Goal: Obtain resource: Download file/media

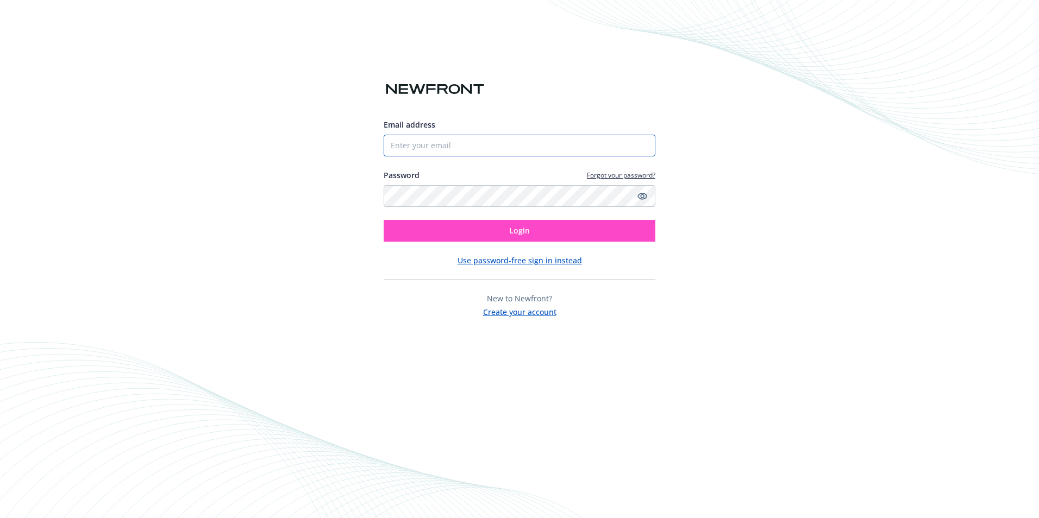
type input "[PERSON_NAME][EMAIL_ADDRESS][PERSON_NAME][DOMAIN_NAME]"
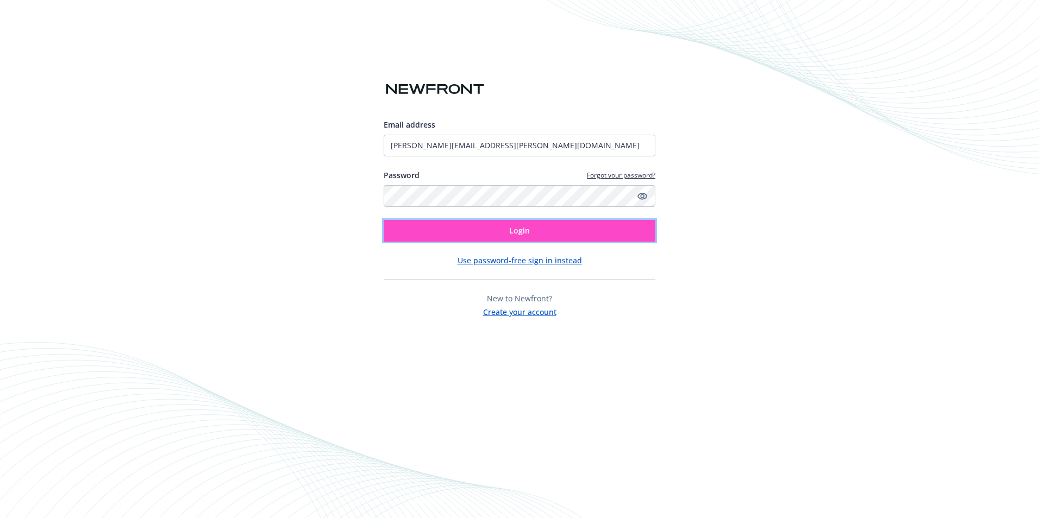
click at [516, 231] on span "Login" at bounding box center [519, 231] width 21 height 10
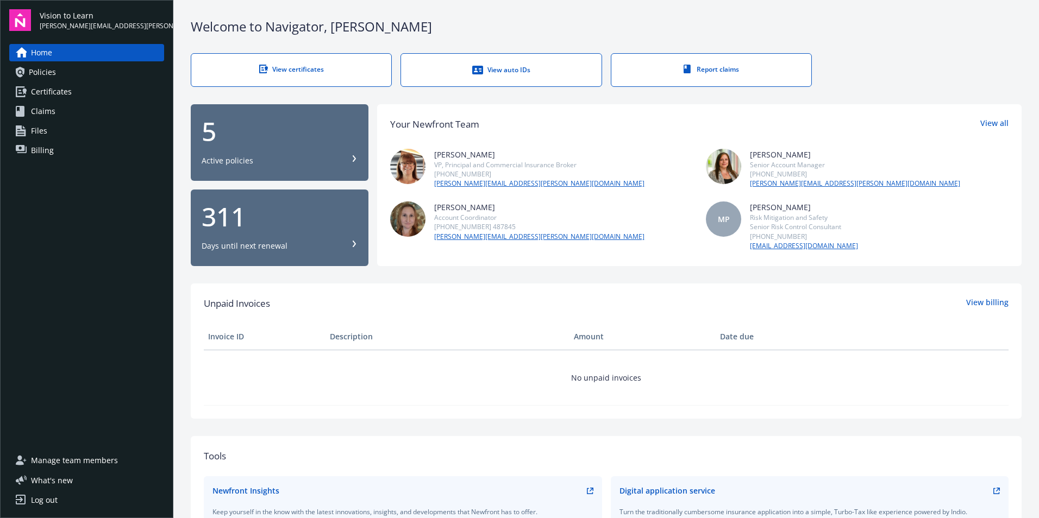
click at [58, 68] on link "Policies" at bounding box center [86, 72] width 155 height 17
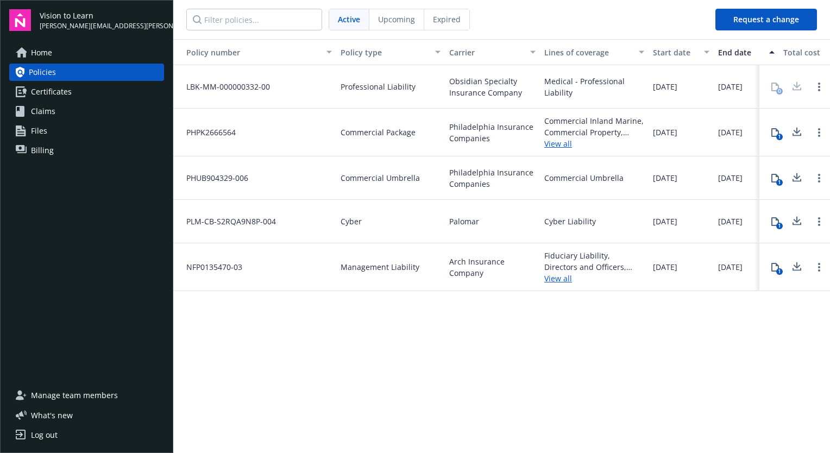
click at [592, 395] on div "Policy number Policy type Carrier Lines of coverage Start date End date Total c…" at bounding box center [501, 245] width 657 height 412
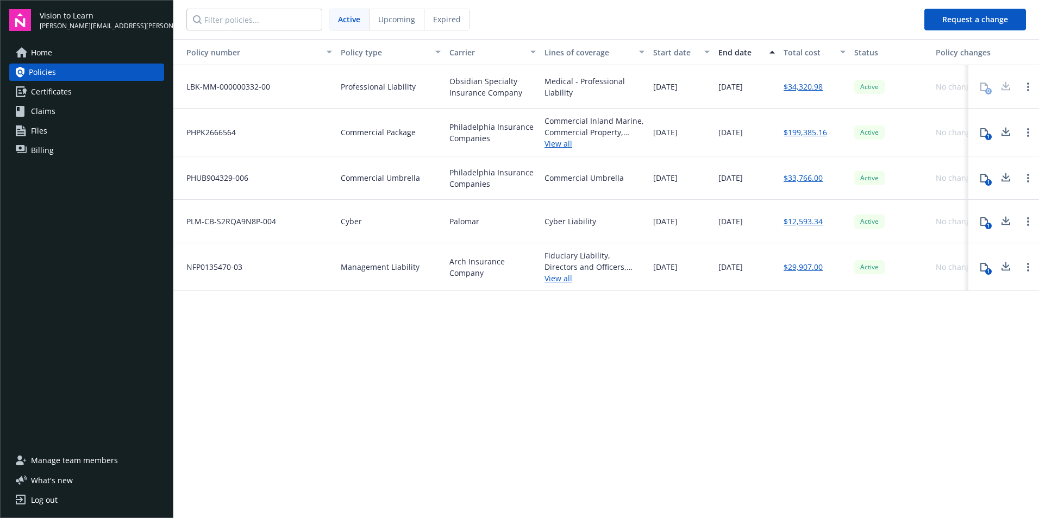
click at [556, 145] on link "View all" at bounding box center [595, 143] width 100 height 11
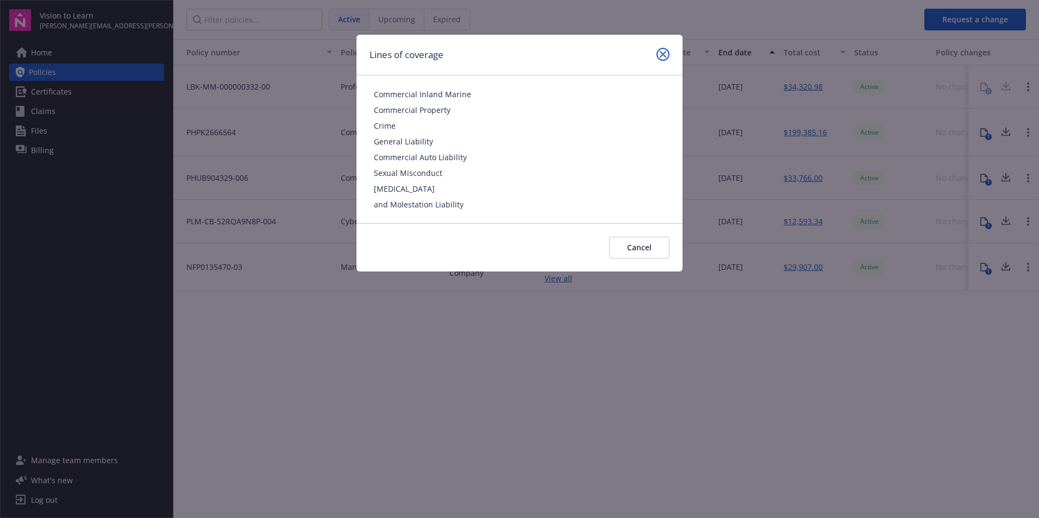
click at [660, 52] on icon "close" at bounding box center [663, 54] width 7 height 7
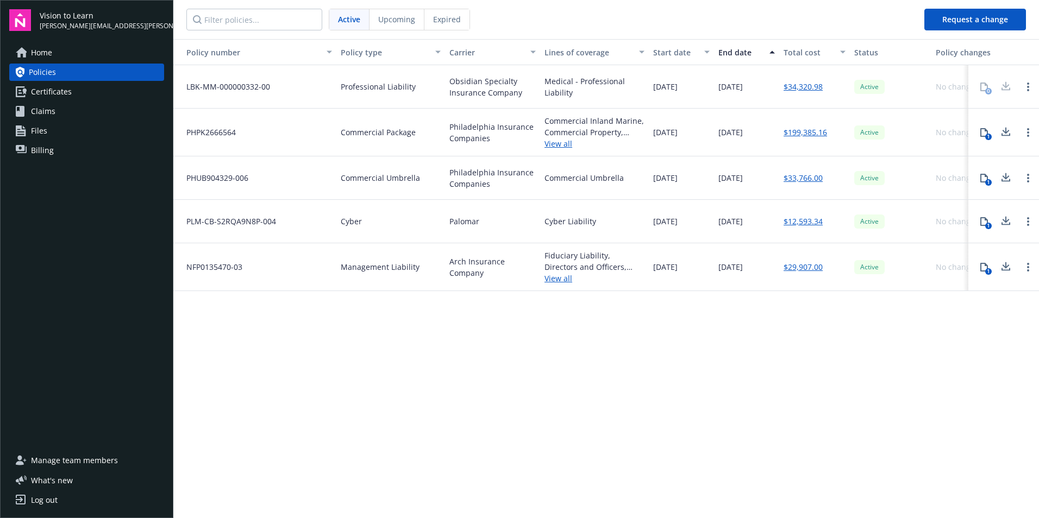
click at [794, 129] on link "$199,385.16" at bounding box center [805, 132] width 43 height 11
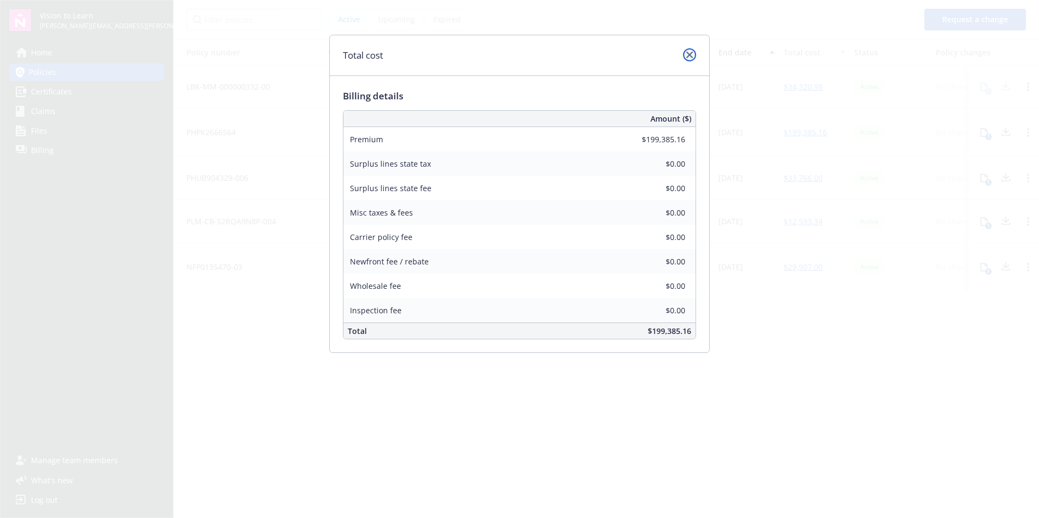
click at [689, 51] on link "close" at bounding box center [689, 54] width 13 height 13
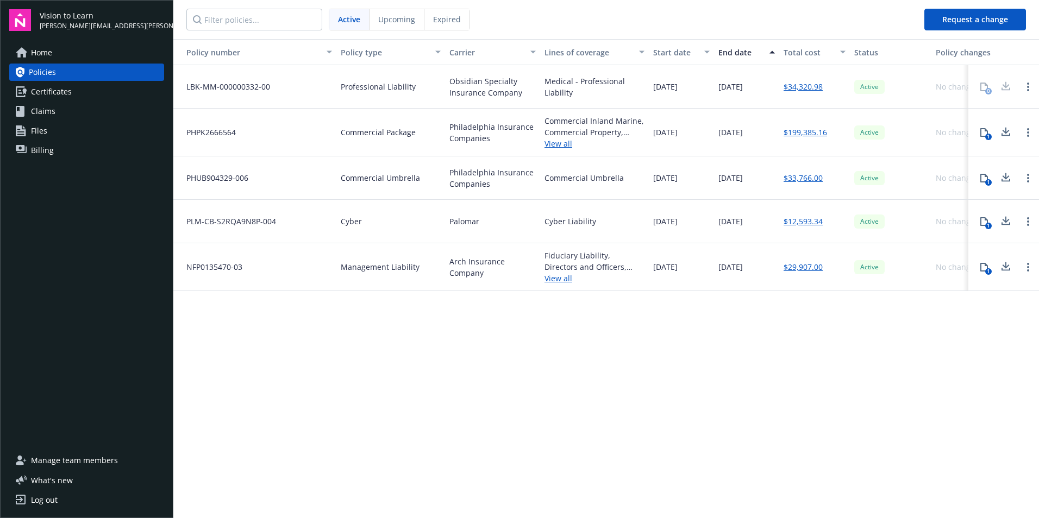
click at [558, 140] on link "View all" at bounding box center [595, 143] width 100 height 11
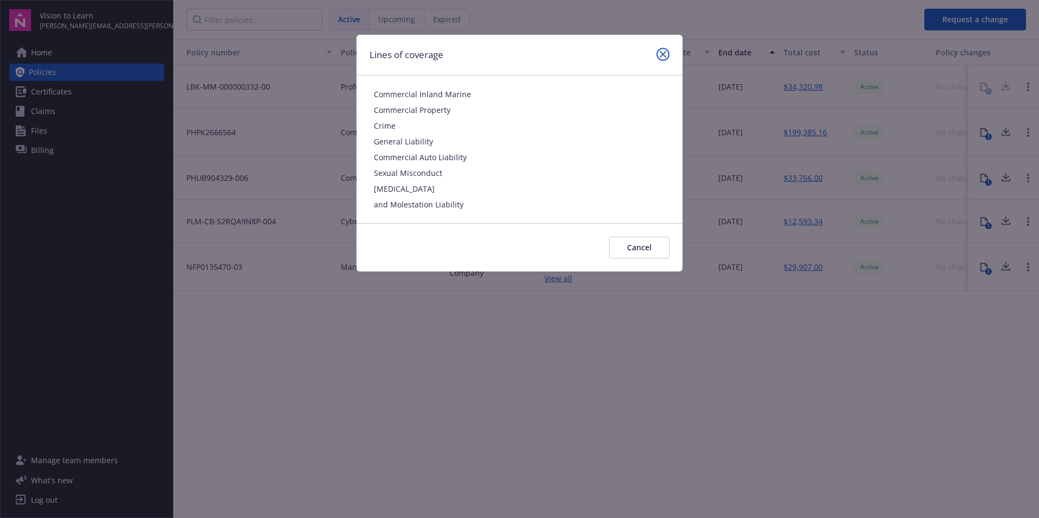
click at [667, 54] on link "close" at bounding box center [662, 54] width 13 height 13
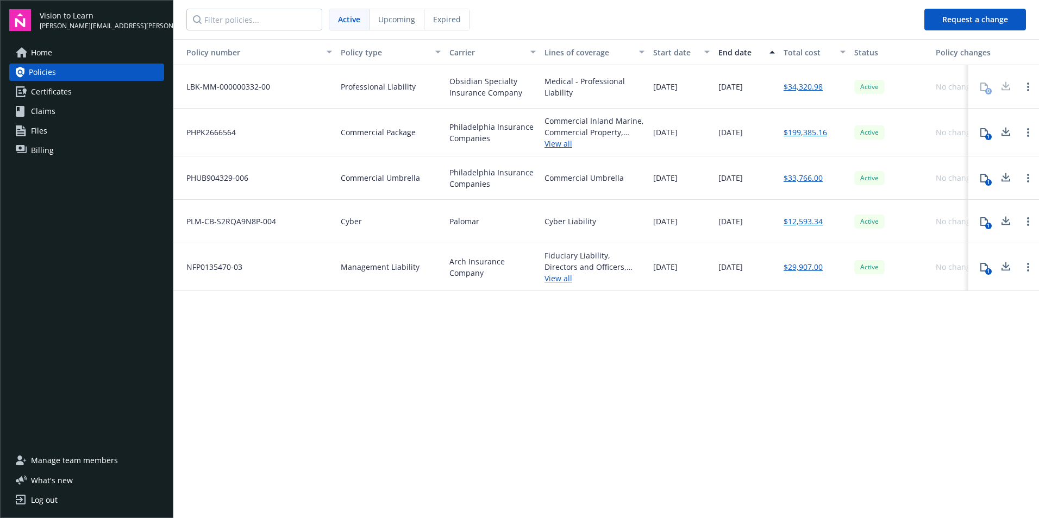
click at [670, 324] on div "Policy number Policy type Carrier Lines of coverage Start date End date Total c…" at bounding box center [606, 278] width 866 height 478
click at [801, 133] on link "$199,385.16" at bounding box center [805, 132] width 43 height 11
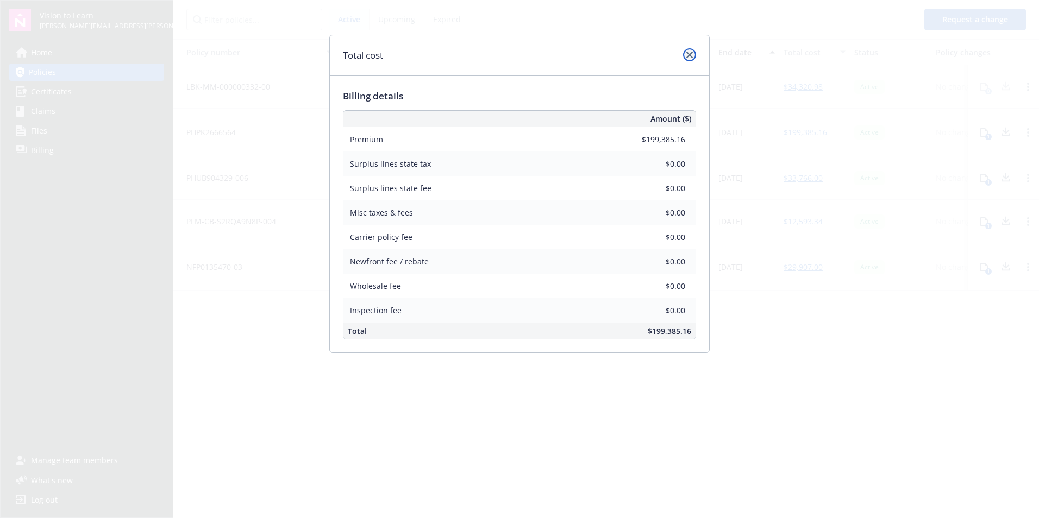
click at [687, 57] on icon "close" at bounding box center [689, 55] width 7 height 7
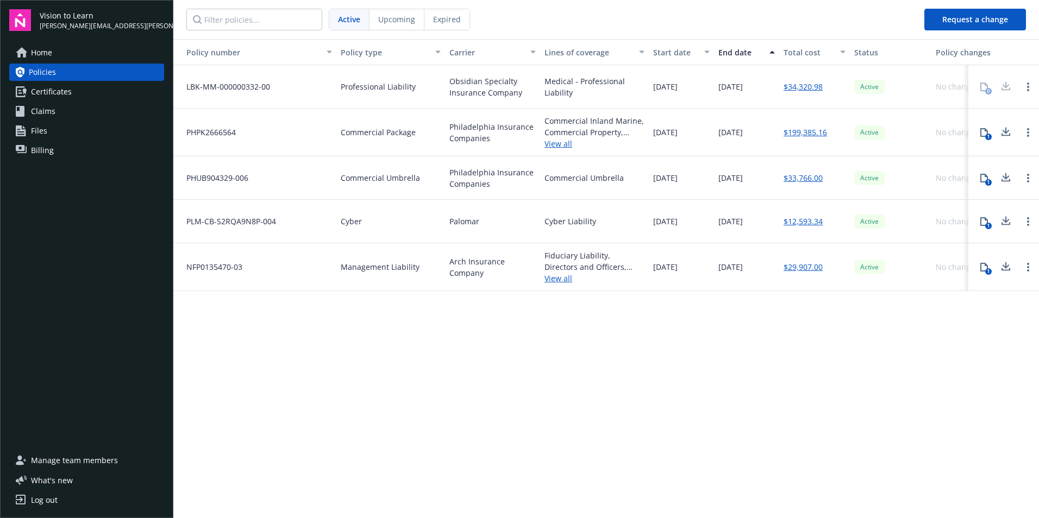
click at [43, 152] on span "Billing" at bounding box center [42, 150] width 23 height 17
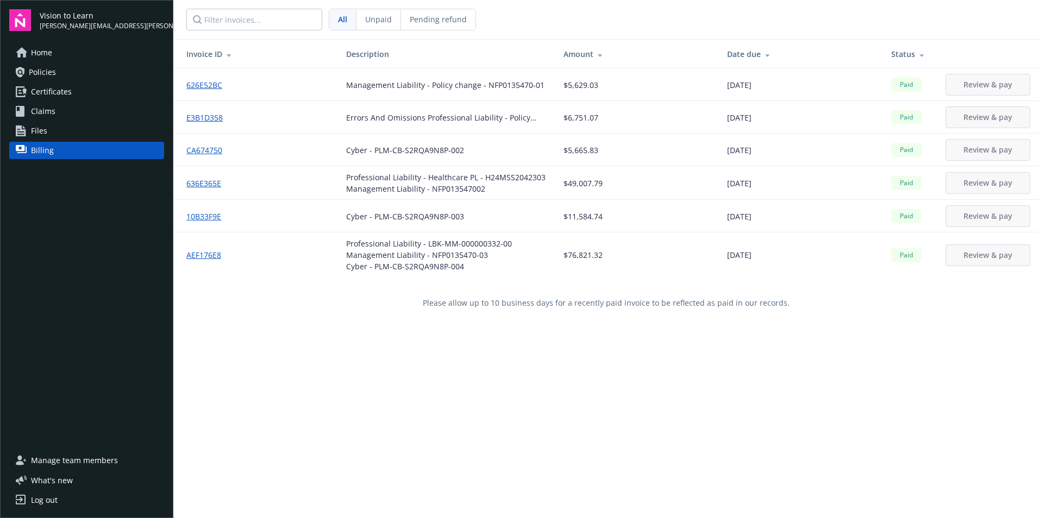
click at [36, 70] on span "Policies" at bounding box center [42, 72] width 27 height 17
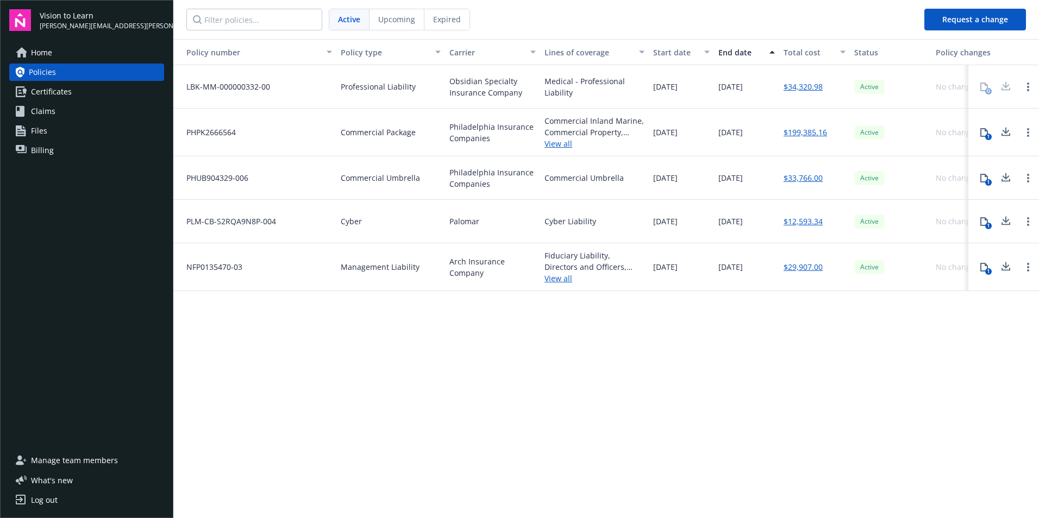
click at [984, 136] on icon at bounding box center [984, 132] width 8 height 9
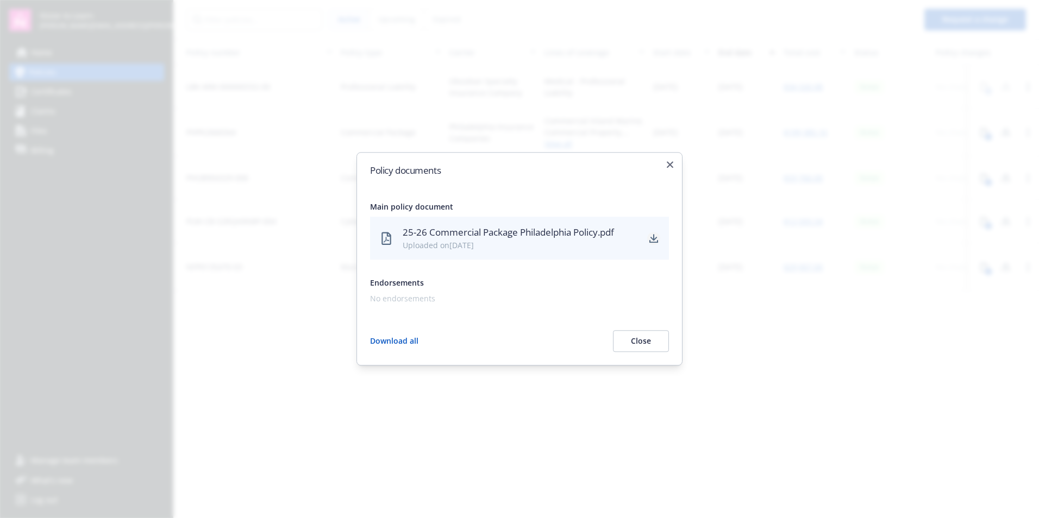
click at [651, 237] on icon "download" at bounding box center [653, 237] width 7 height 7
click at [671, 168] on icon "button" at bounding box center [670, 164] width 7 height 7
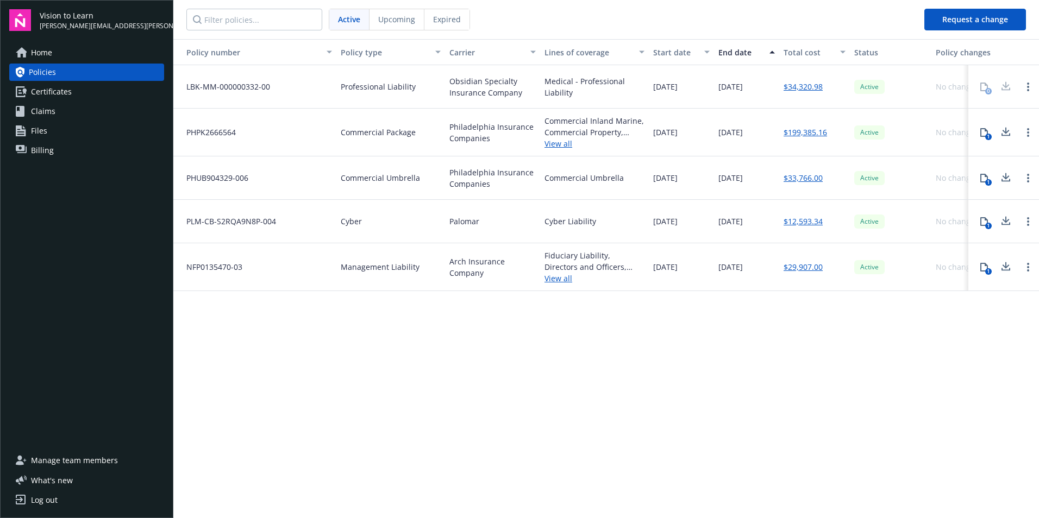
click at [41, 148] on span "Billing" at bounding box center [42, 150] width 23 height 17
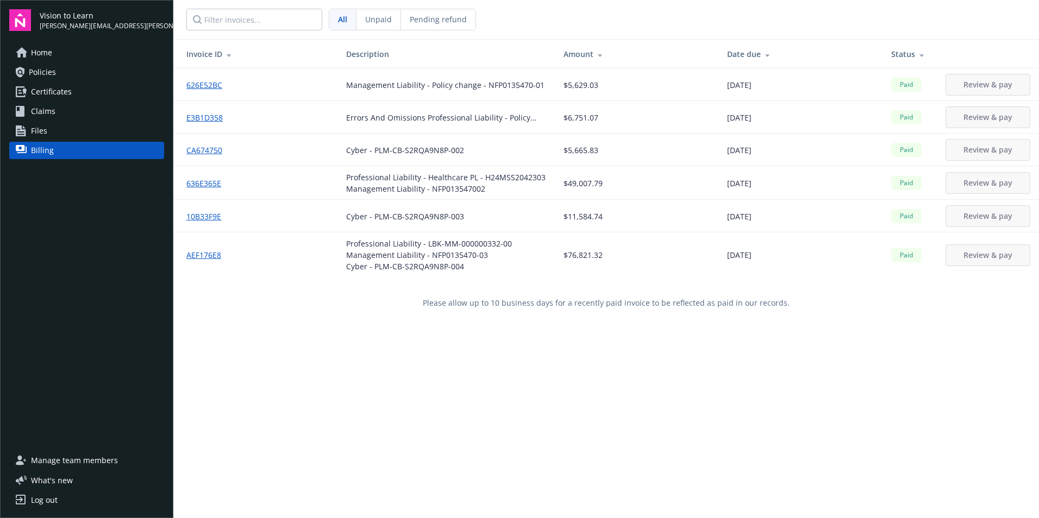
click at [375, 17] on span "Unpaid" at bounding box center [378, 19] width 27 height 11
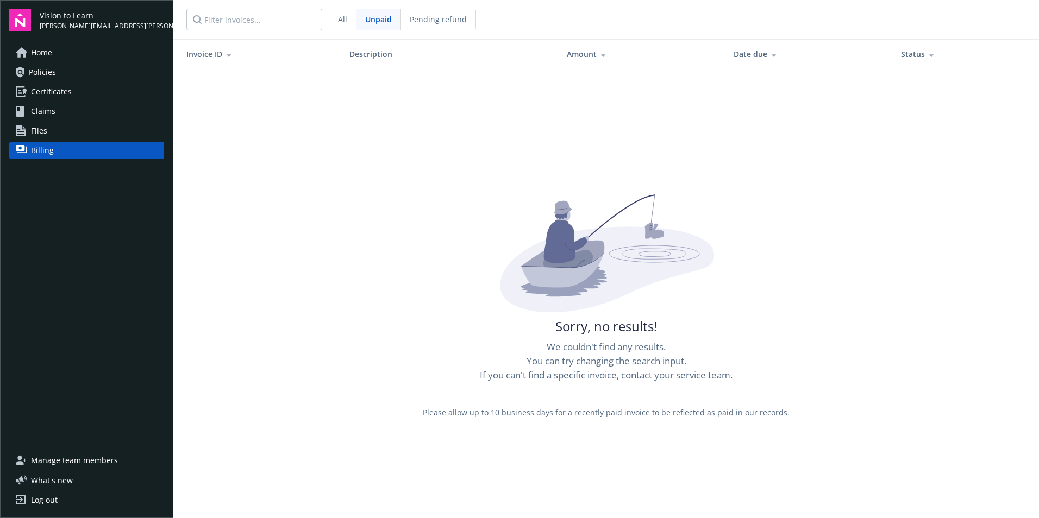
click at [349, 22] on div "All" at bounding box center [342, 19] width 27 height 21
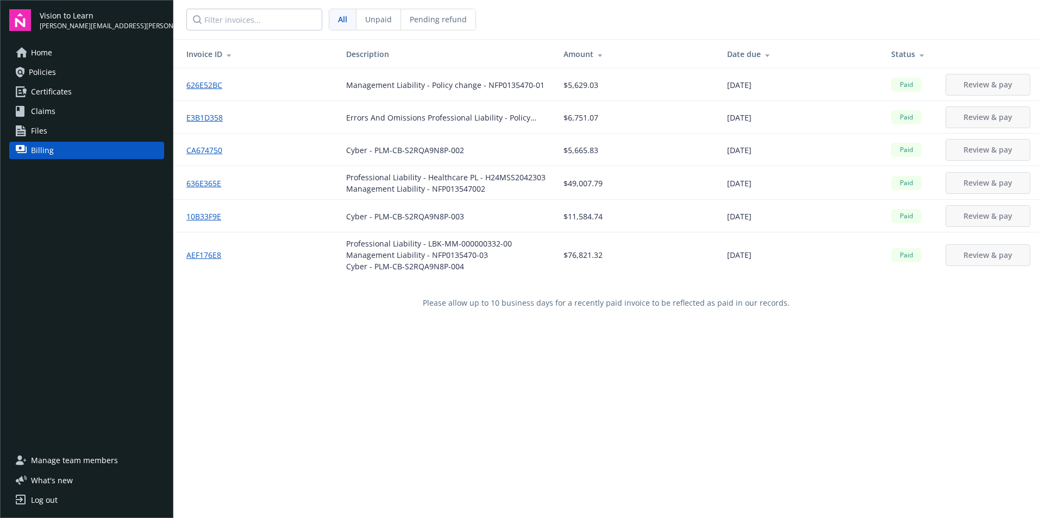
click at [44, 76] on span "Policies" at bounding box center [42, 72] width 27 height 17
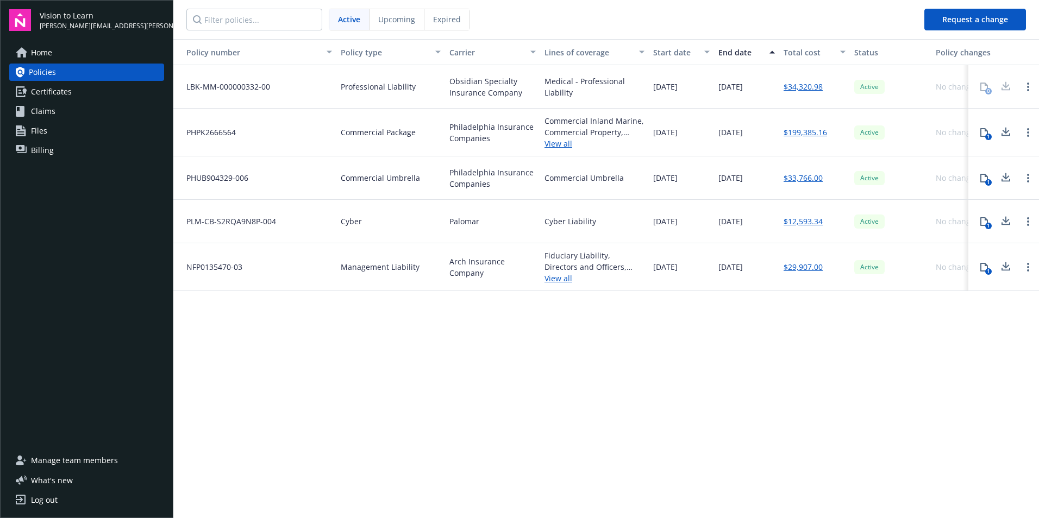
click at [446, 20] on span "Expired" at bounding box center [447, 19] width 28 height 11
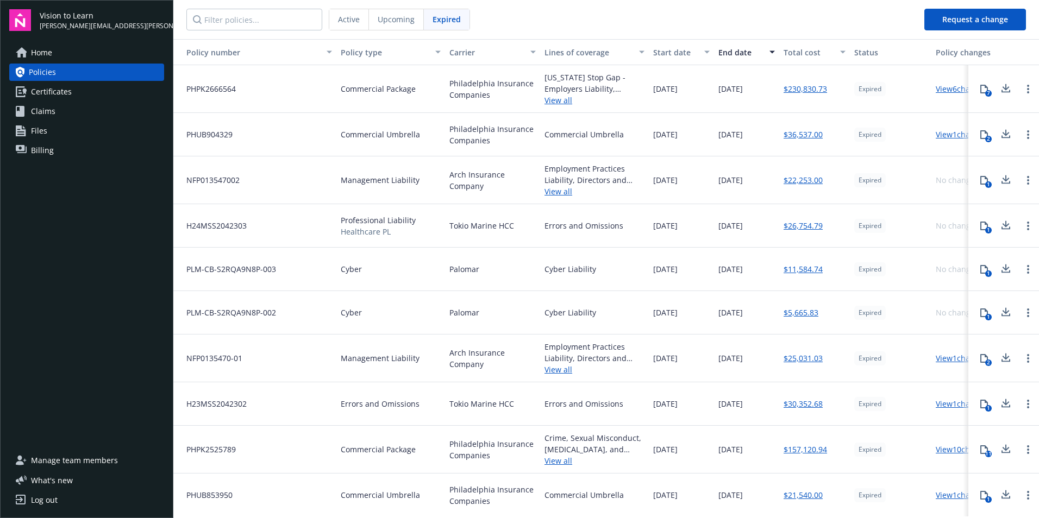
click at [560, 103] on link "View all" at bounding box center [595, 100] width 100 height 11
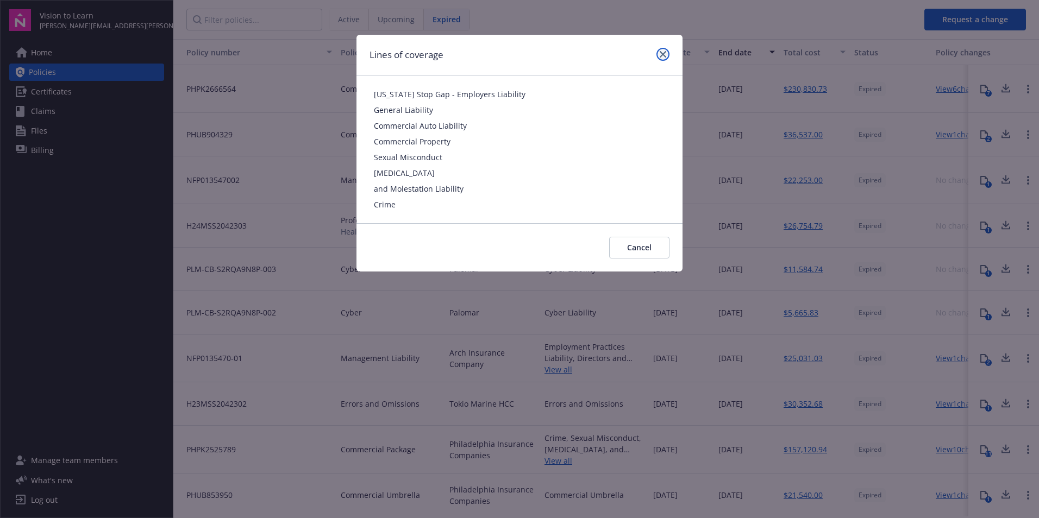
click at [661, 52] on icon "close" at bounding box center [663, 54] width 7 height 7
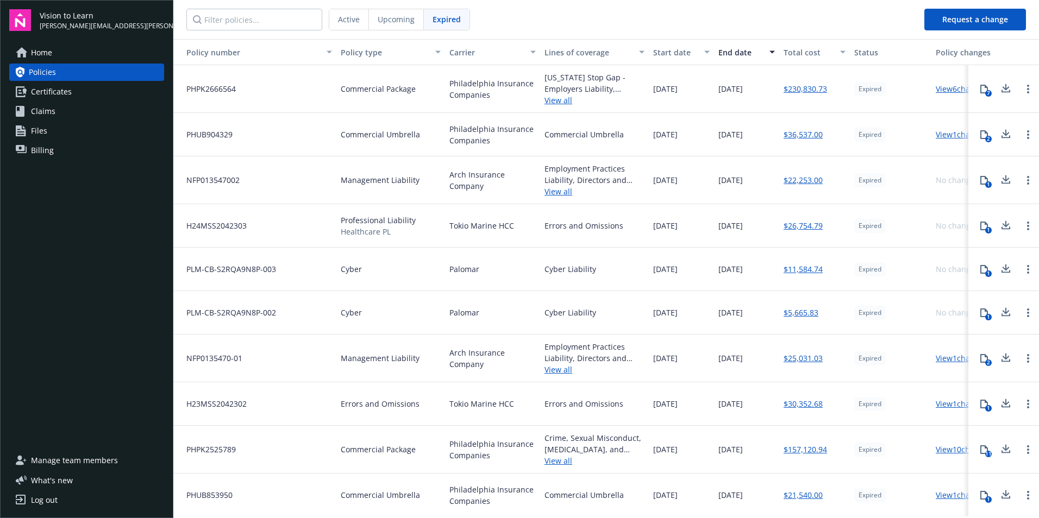
click at [791, 87] on link "$230,830.73" at bounding box center [805, 88] width 43 height 11
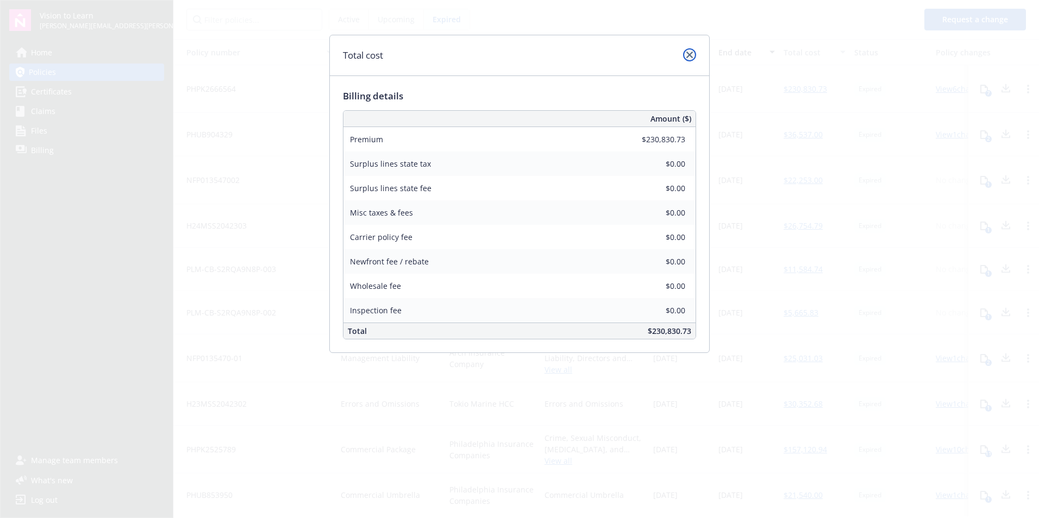
click at [686, 57] on link "close" at bounding box center [689, 54] width 13 height 13
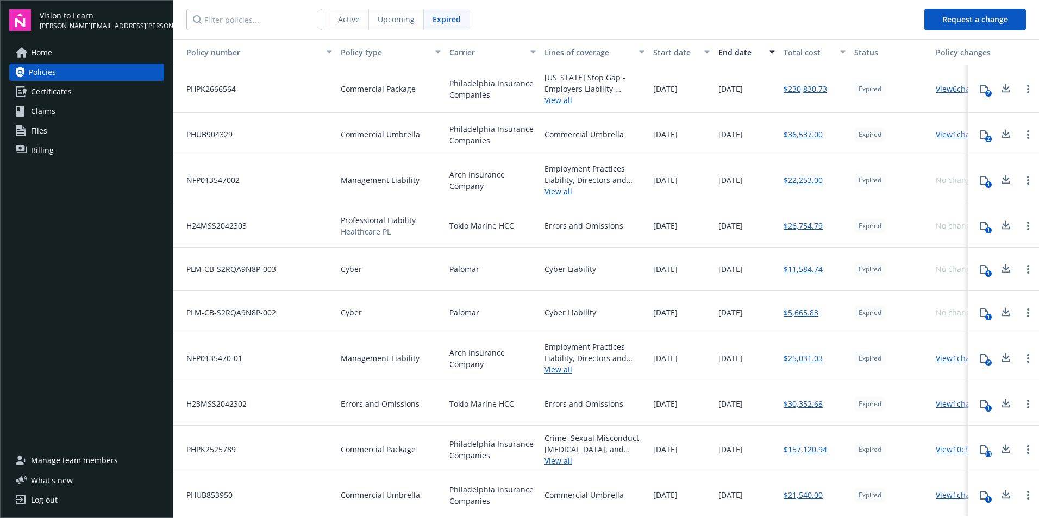
click at [945, 87] on link "View 6 changes" at bounding box center [962, 89] width 52 height 10
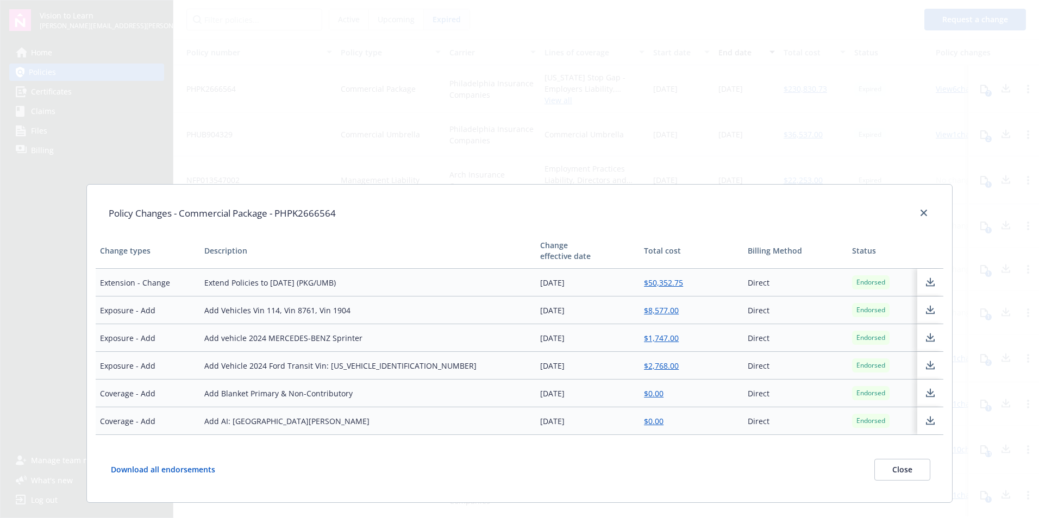
scroll to position [66, 0]
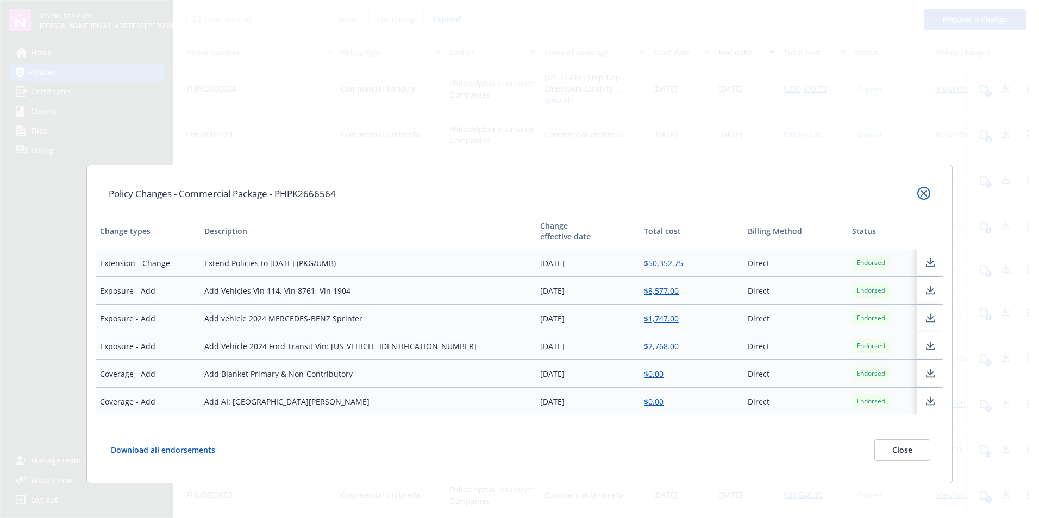
click at [921, 195] on icon "close" at bounding box center [924, 193] width 7 height 7
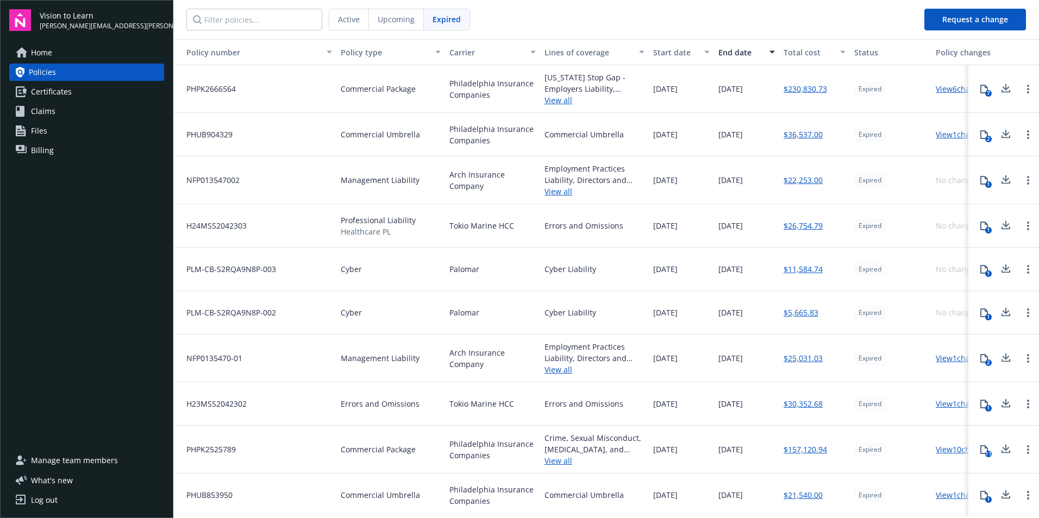
click at [1000, 90] on icon at bounding box center [1005, 89] width 13 height 14
click at [985, 90] on div "7" at bounding box center [988, 93] width 7 height 7
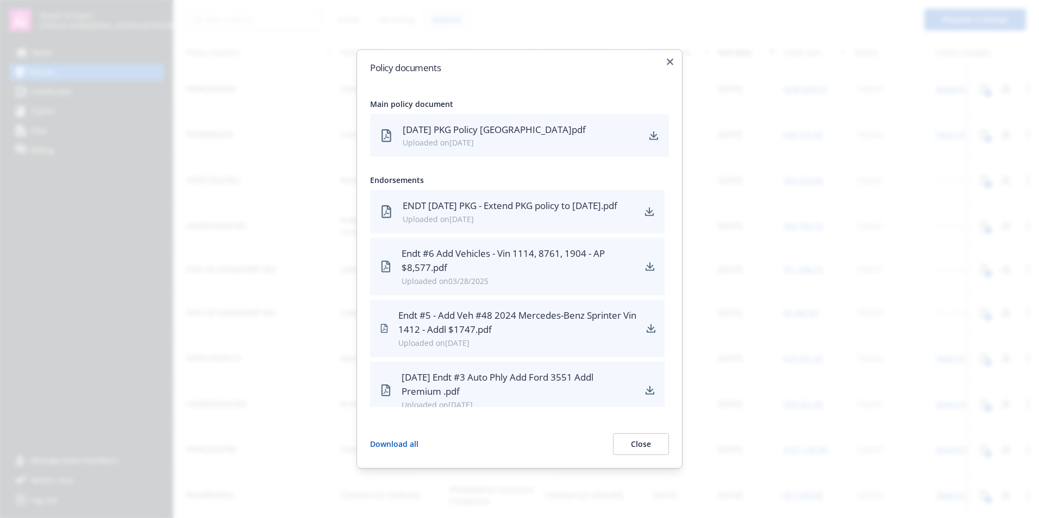
click at [461, 139] on div "Uploaded on [DATE]" at bounding box center [521, 142] width 236 height 11
click at [654, 138] on icon "download" at bounding box center [653, 136] width 9 height 9
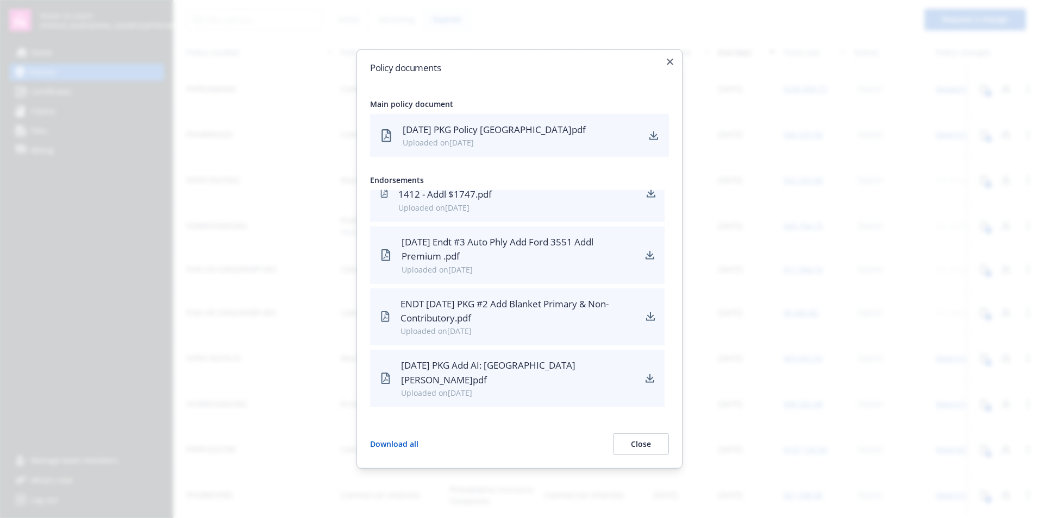
click at [288, 328] on div at bounding box center [519, 259] width 1039 height 518
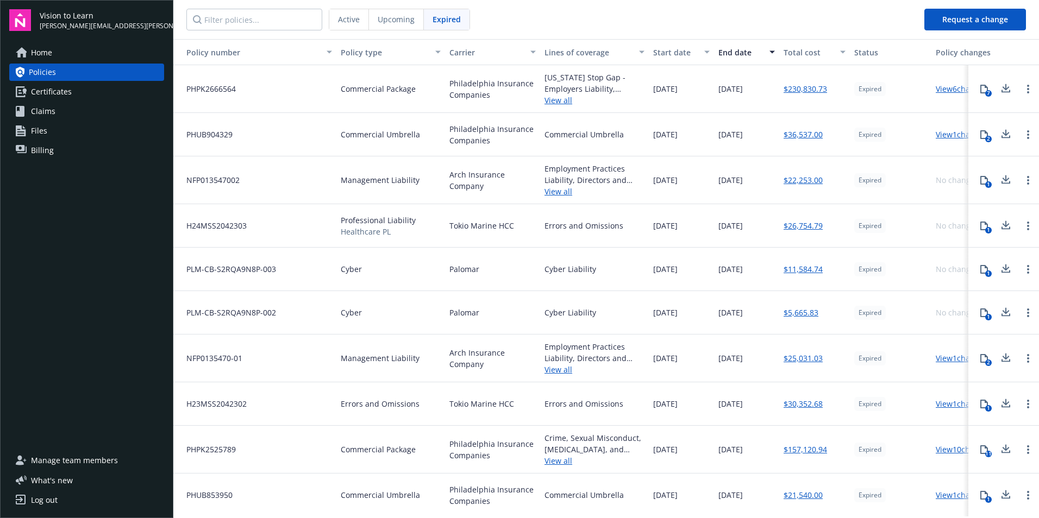
click at [561, 101] on link "View all" at bounding box center [595, 100] width 100 height 11
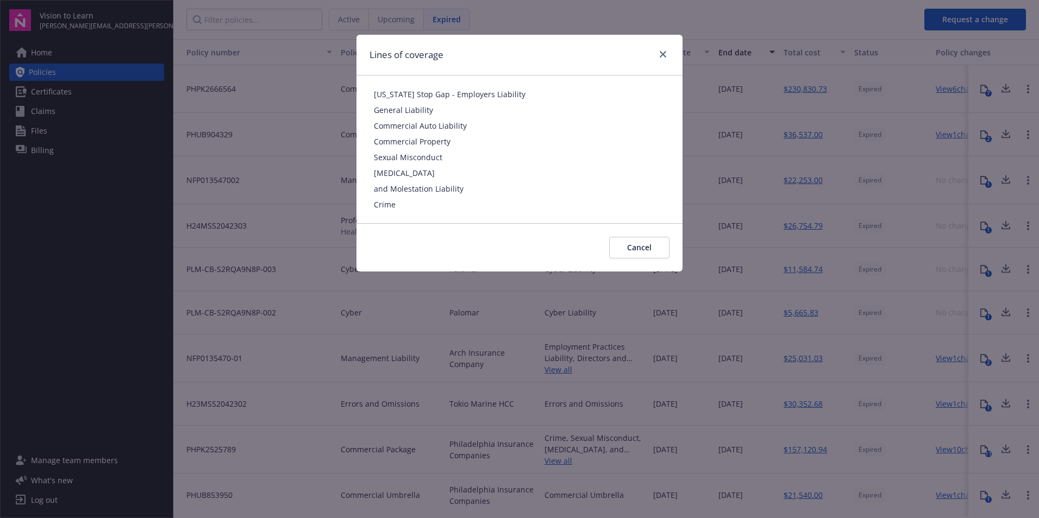
click at [431, 152] on span "Sexual Misconduct" at bounding box center [519, 157] width 291 height 11
click at [659, 54] on link "close" at bounding box center [662, 54] width 13 height 13
